Goal: Information Seeking & Learning: Learn about a topic

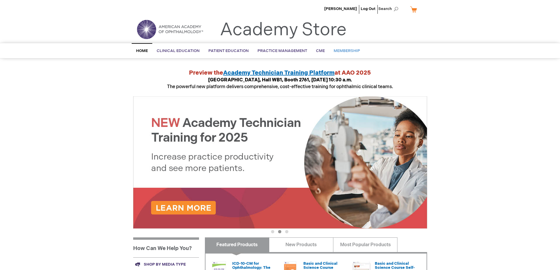
click at [344, 50] on span "Membership" at bounding box center [347, 51] width 26 height 5
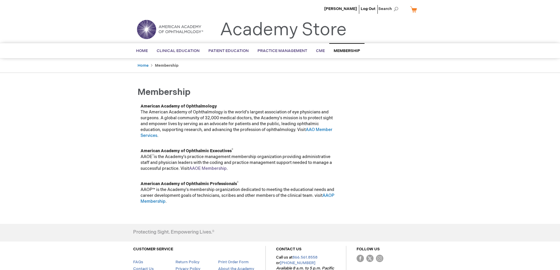
click at [207, 168] on link "AAOE Membership" at bounding box center [208, 168] width 38 height 5
click at [204, 170] on link "AAOE Membership" at bounding box center [208, 168] width 38 height 5
click at [322, 130] on link "AAO Member Services" at bounding box center [237, 132] width 192 height 11
